Goal: Complete application form

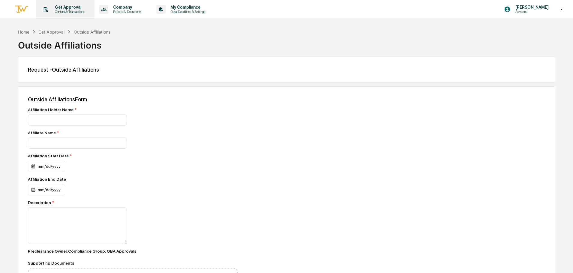
click at [60, 11] on p "Content & Transactions" at bounding box center [68, 12] width 37 height 4
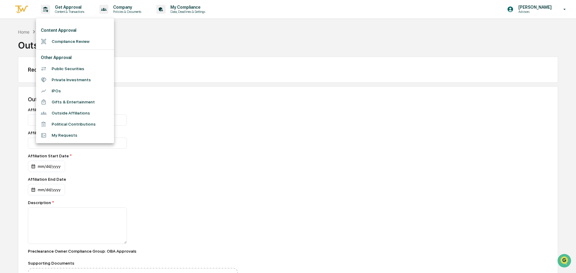
click at [74, 67] on li "Public Securities" at bounding box center [75, 68] width 78 height 11
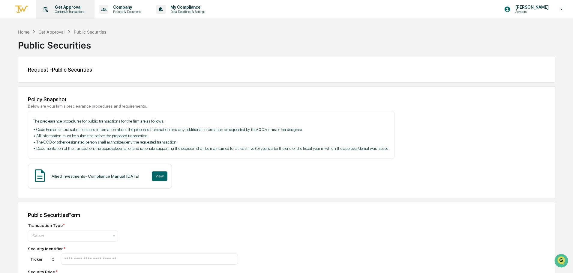
click at [67, 9] on p "Get Approval" at bounding box center [68, 7] width 37 height 5
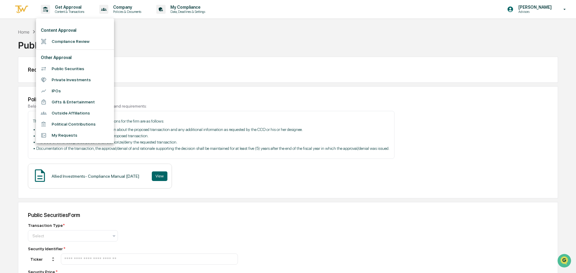
click at [216, 44] on div at bounding box center [288, 136] width 576 height 273
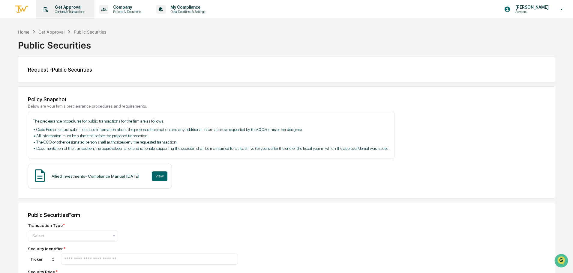
click at [69, 9] on p "Get Approval" at bounding box center [68, 7] width 37 height 5
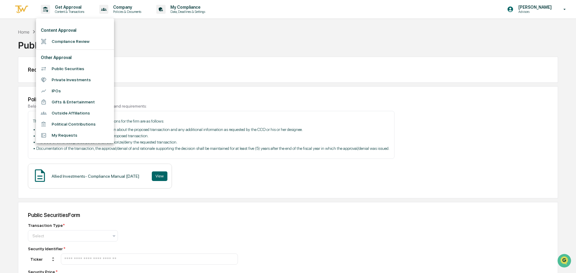
click at [80, 116] on li "Outside Affiliations" at bounding box center [75, 113] width 78 height 11
